Goal: Book appointment/travel/reservation

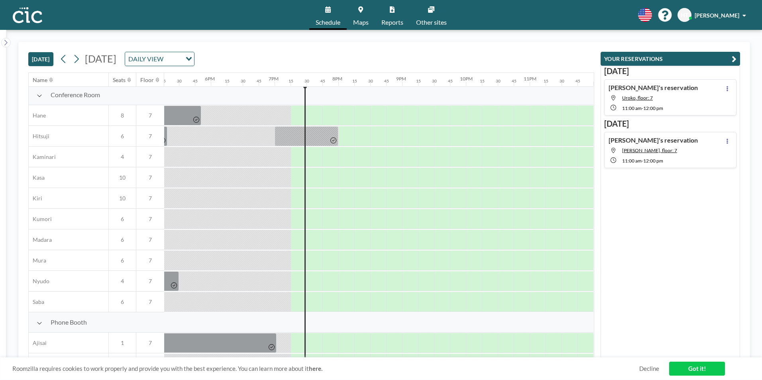
scroll to position [0, 1105]
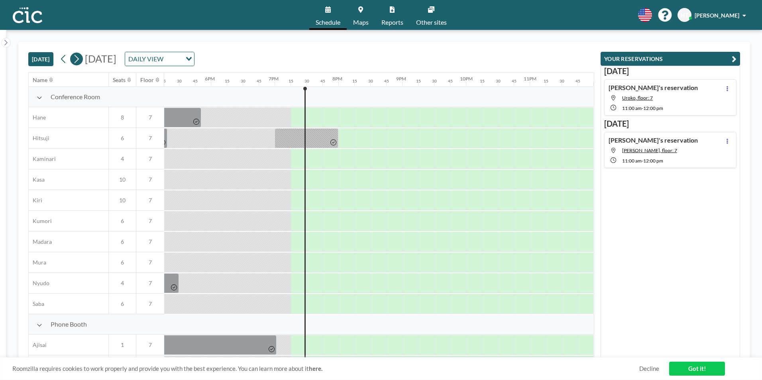
click at [80, 59] on icon at bounding box center [76, 59] width 8 height 12
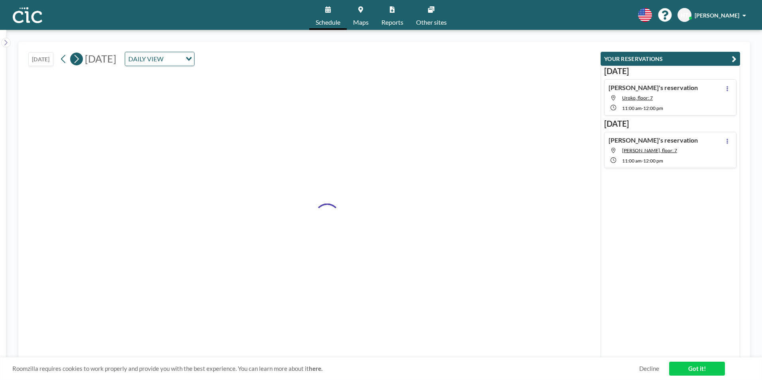
click at [80, 59] on icon at bounding box center [76, 59] width 8 height 12
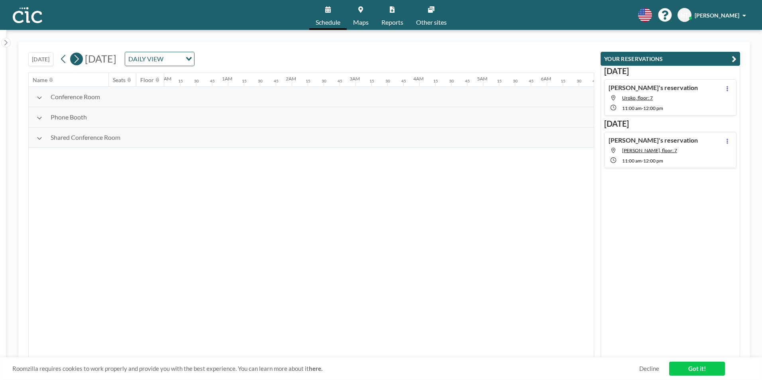
click at [80, 59] on icon at bounding box center [76, 59] width 8 height 12
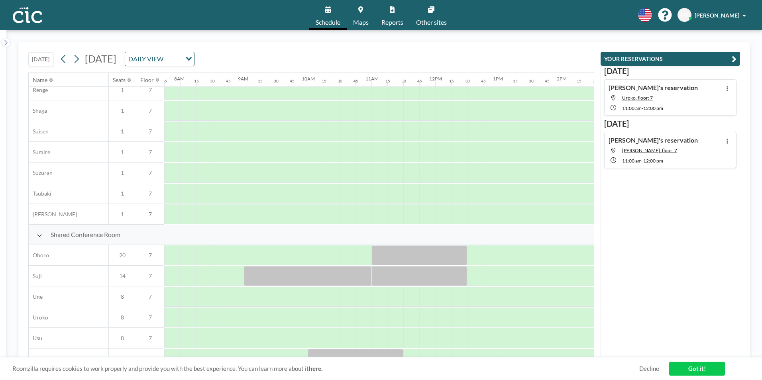
scroll to position [478, 494]
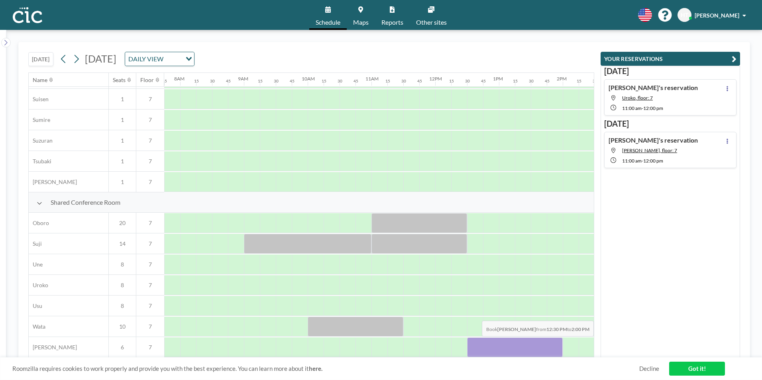
drag, startPoint x: 467, startPoint y: 342, endPoint x: 553, endPoint y: 342, distance: 85.6
click at [553, 342] on div at bounding box center [515, 347] width 96 height 20
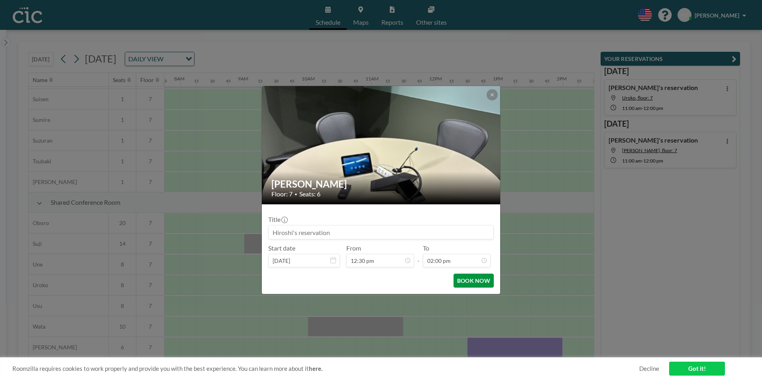
click at [482, 278] on button "BOOK NOW" at bounding box center [473, 281] width 40 height 14
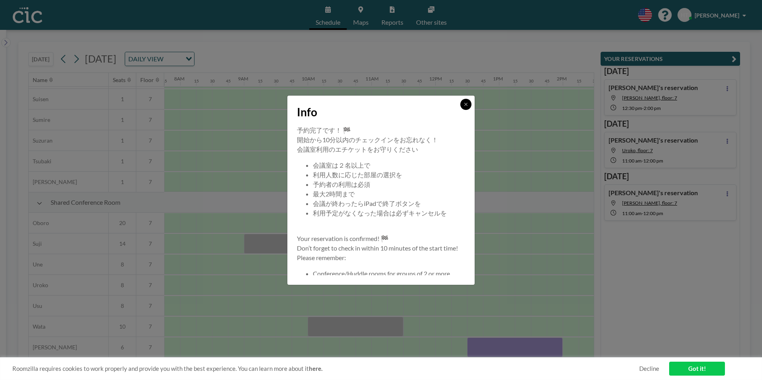
click at [466, 106] on icon at bounding box center [465, 104] width 5 height 5
